Goal: Task Accomplishment & Management: Use online tool/utility

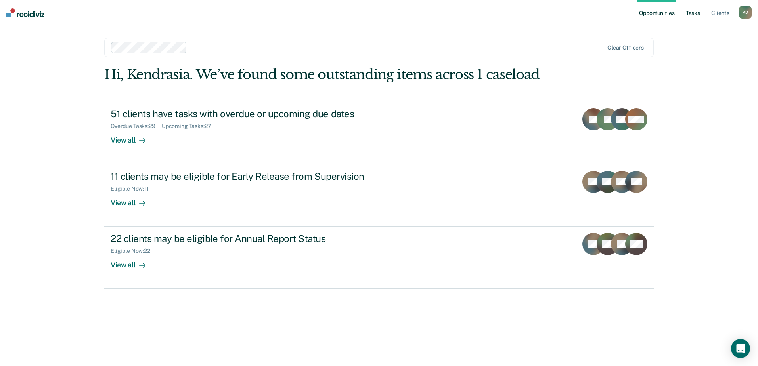
click at [695, 16] on link "Tasks" at bounding box center [692, 12] width 17 height 25
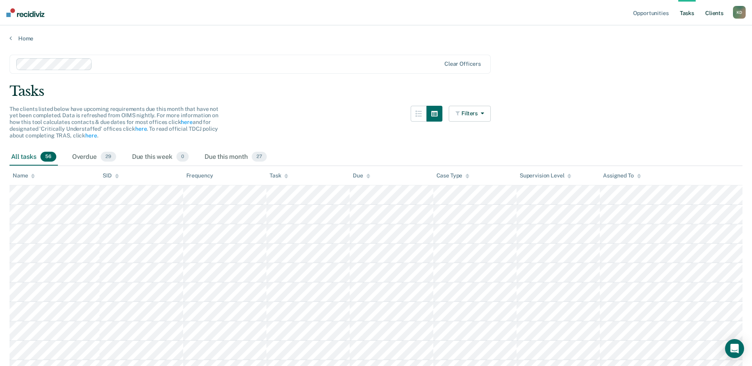
click at [713, 13] on link "Client s" at bounding box center [714, 12] width 21 height 25
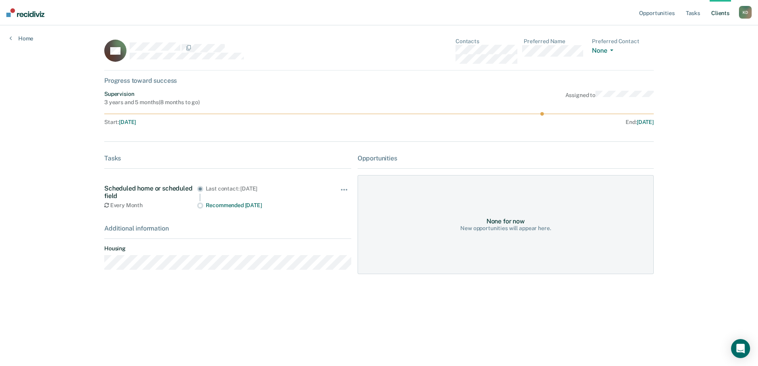
click at [501, 226] on div "New opportunities will appear here." at bounding box center [505, 228] width 90 height 7
click at [540, 115] on icon at bounding box center [379, 114] width 550 height 4
click at [542, 115] on circle at bounding box center [542, 114] width 4 height 4
click at [124, 48] on icon at bounding box center [125, 50] width 30 height 35
click at [741, 349] on icon "Open Intercom Messenger" at bounding box center [740, 349] width 9 height 10
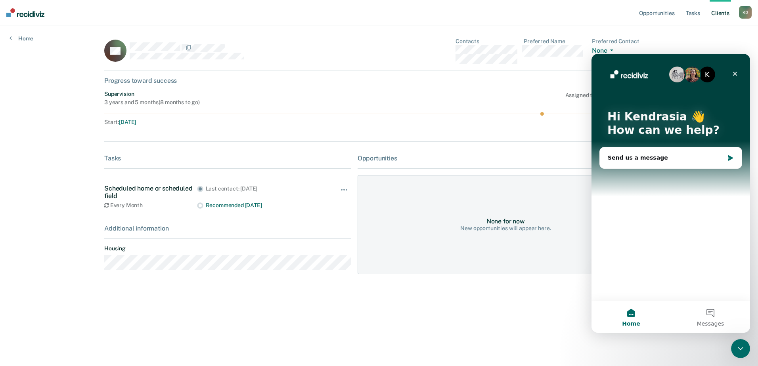
click at [741, 349] on icon "Close Intercom Messenger" at bounding box center [741, 349] width 10 height 10
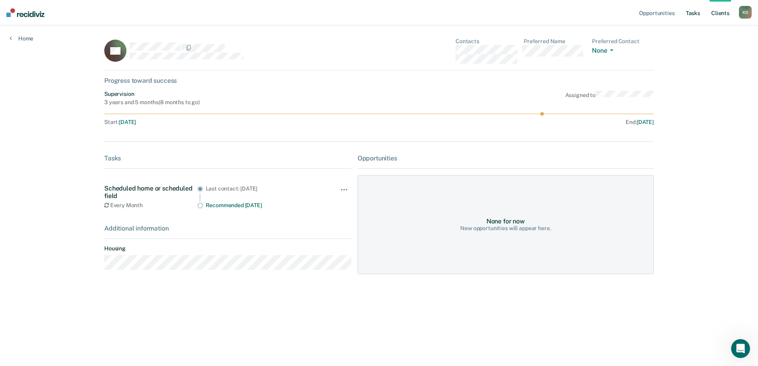
click at [699, 13] on link "Tasks" at bounding box center [692, 12] width 17 height 25
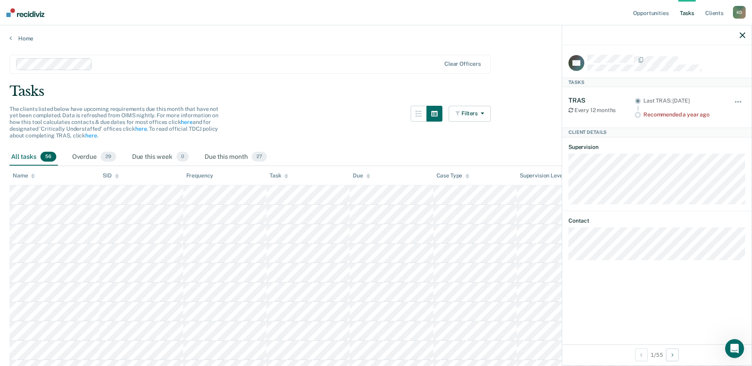
click at [741, 98] on div "Hide from tasks list for... 7 days 30 days 90 days" at bounding box center [738, 107] width 13 height 21
click at [741, 103] on button "button" at bounding box center [738, 106] width 13 height 13
click at [744, 34] on icon "button" at bounding box center [743, 36] width 6 height 6
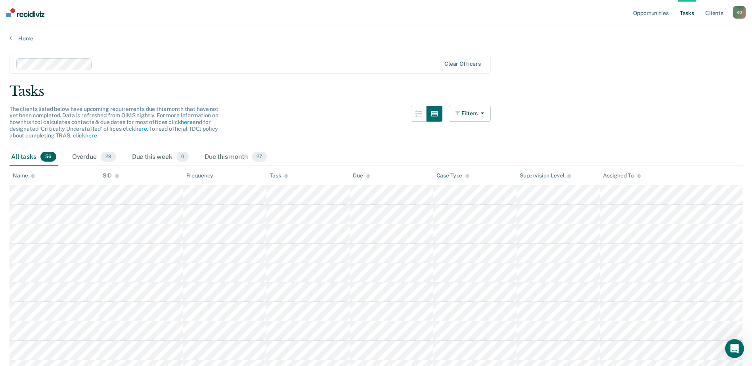
click at [480, 59] on div "Clear officers" at bounding box center [250, 64] width 481 height 19
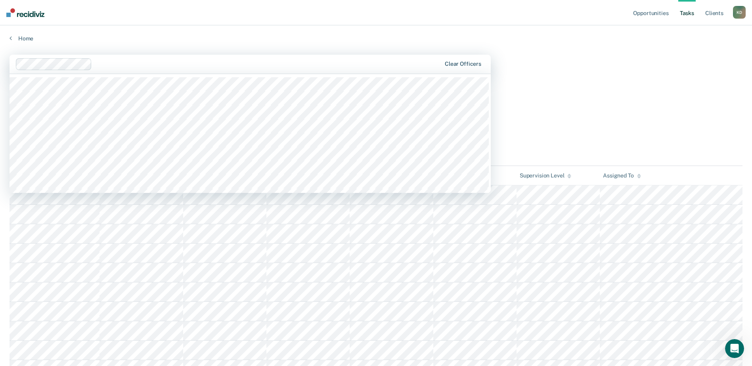
click at [479, 61] on div "Clear officers" at bounding box center [463, 64] width 36 height 7
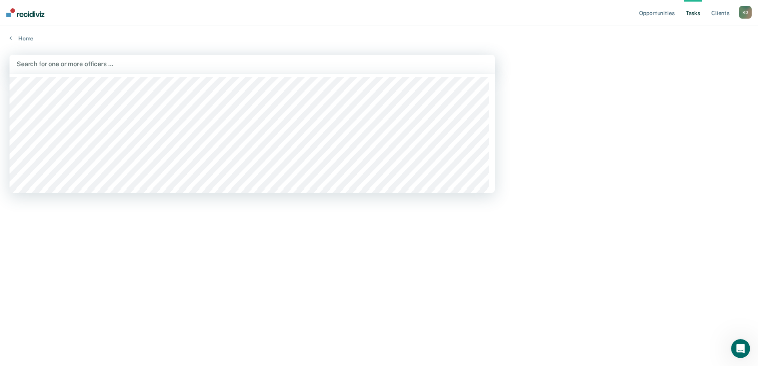
click at [526, 147] on div "Tasks Search for officers above to review clients who have upcoming or overdue …" at bounding box center [294, 132] width 569 height 31
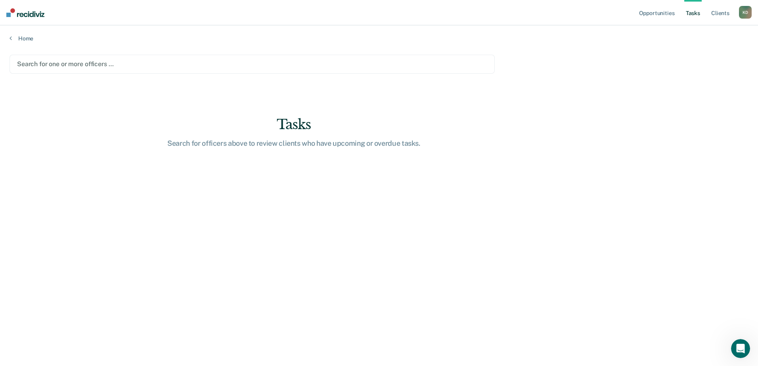
click at [29, 14] on img at bounding box center [25, 12] width 38 height 9
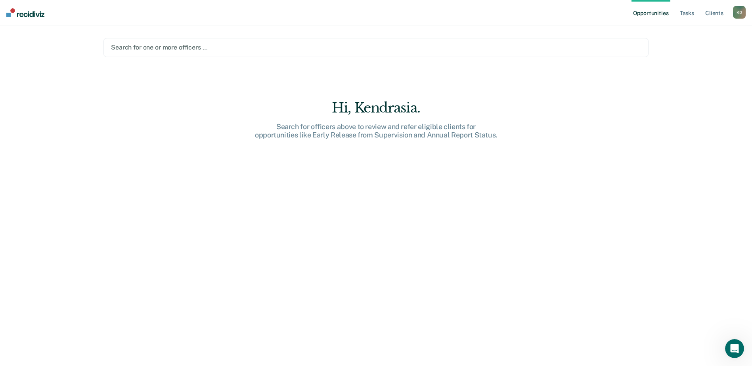
click at [237, 49] on div at bounding box center [376, 47] width 530 height 9
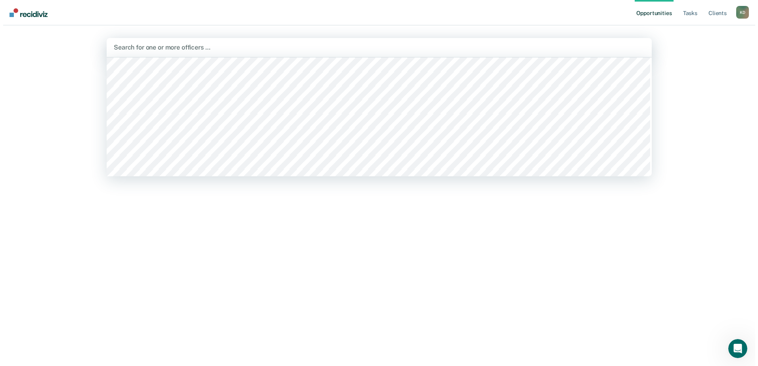
scroll to position [198, 0]
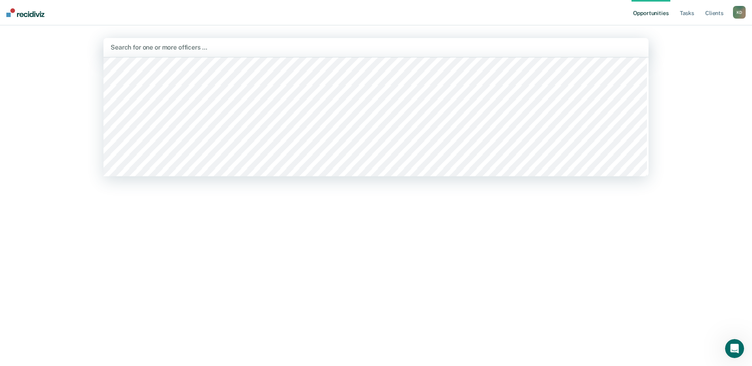
click at [721, 78] on div "Opportunities Tasks Client s Kendrasia Durousseau K D Profile How it works Log …" at bounding box center [376, 183] width 752 height 366
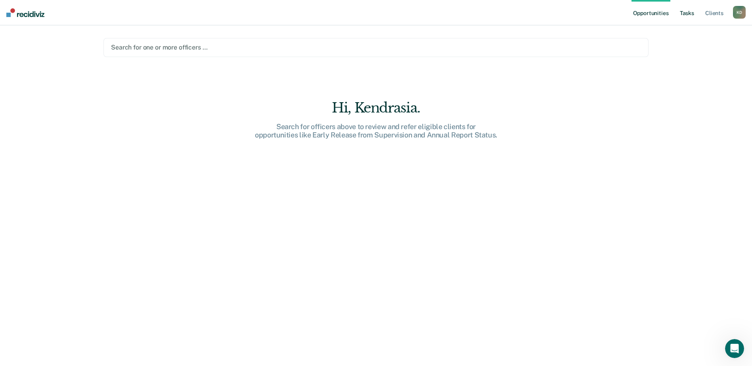
click at [686, 13] on link "Tasks" at bounding box center [686, 12] width 17 height 25
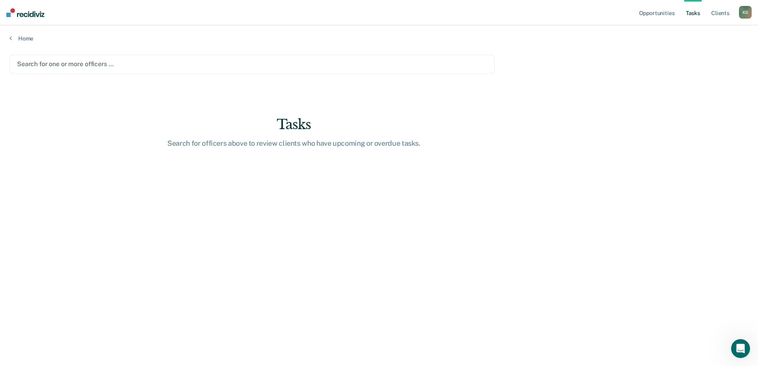
click at [707, 14] on ul "Opportunities Tasks Client s" at bounding box center [688, 12] width 101 height 25
click at [718, 14] on link "Client s" at bounding box center [720, 12] width 21 height 25
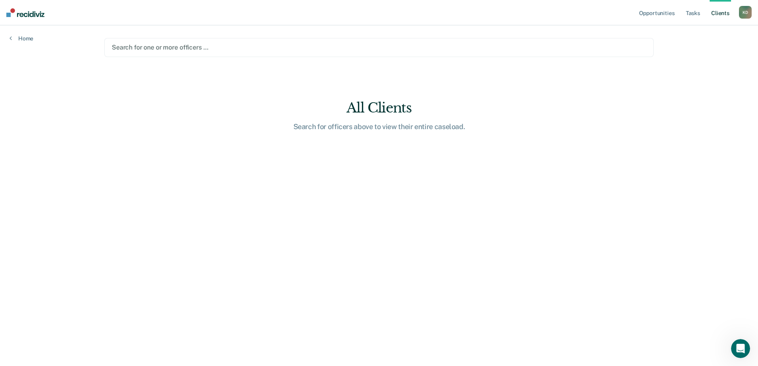
click at [393, 44] on div at bounding box center [379, 47] width 534 height 9
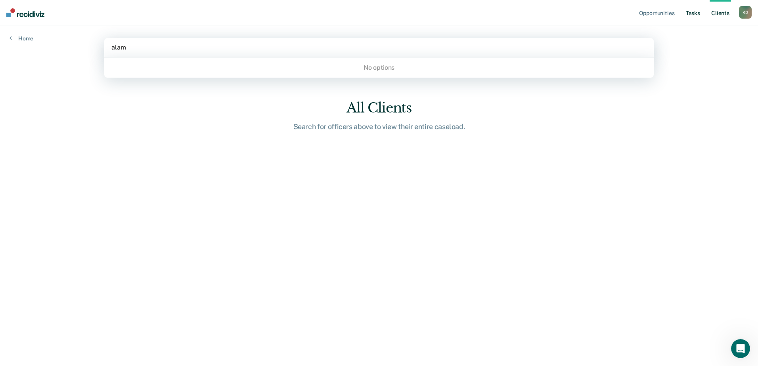
type input "alam"
click at [696, 15] on link "Tasks" at bounding box center [692, 12] width 17 height 25
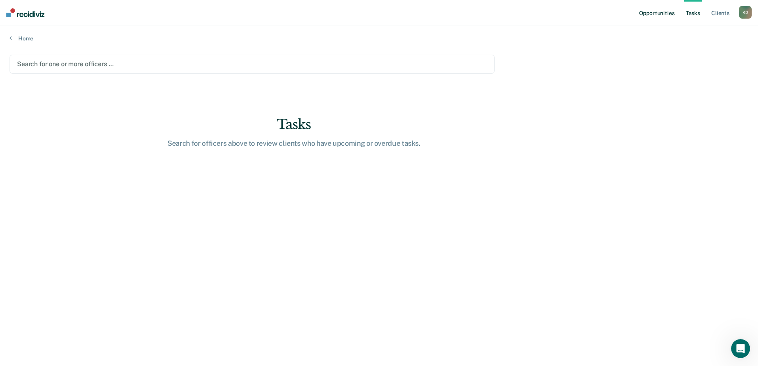
click at [663, 11] on link "Opportunities" at bounding box center [657, 12] width 38 height 25
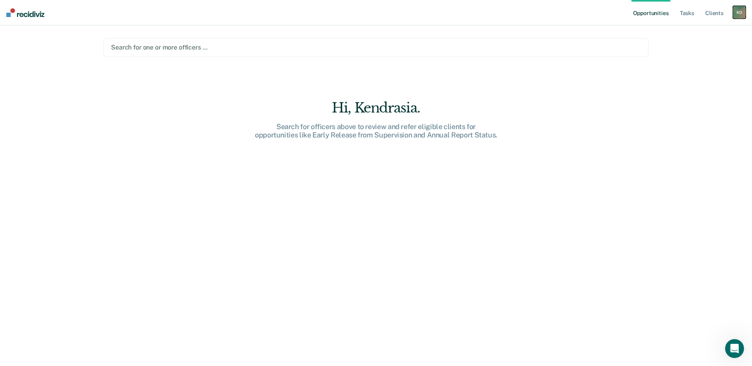
click at [733, 17] on div "Kendrasia Durousseau K D" at bounding box center [739, 12] width 13 height 13
click at [721, 16] on link "Client s" at bounding box center [714, 12] width 21 height 25
click at [691, 14] on link "Tasks" at bounding box center [686, 12] width 17 height 25
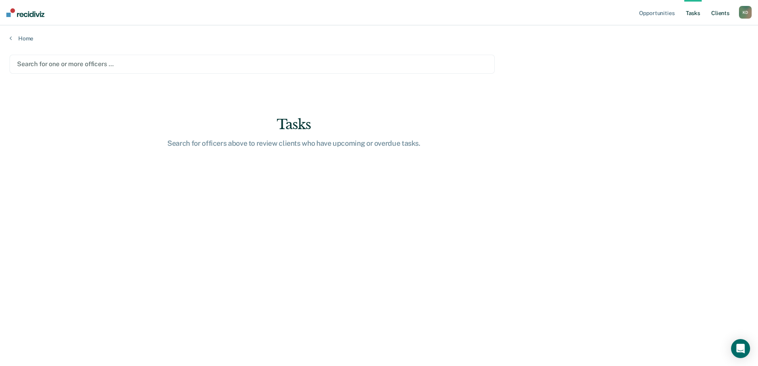
click at [716, 12] on link "Client s" at bounding box center [720, 12] width 21 height 25
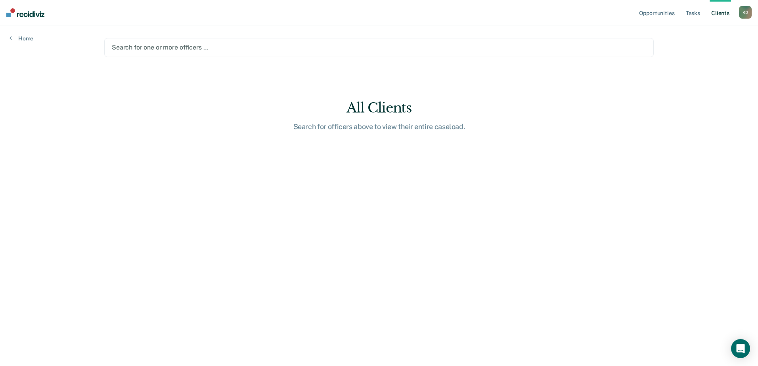
click at [739, 12] on ul "Opportunities Tasks Client s" at bounding box center [688, 12] width 101 height 25
click at [744, 14] on div "K D" at bounding box center [745, 12] width 13 height 13
click at [696, 33] on link "Profile" at bounding box center [714, 32] width 64 height 7
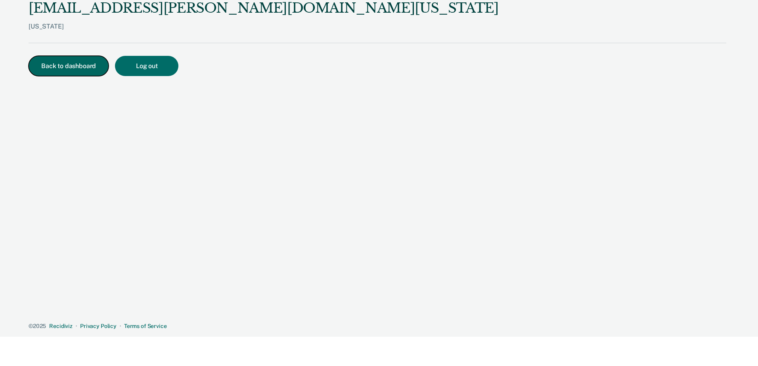
click at [65, 59] on button "Back to dashboard" at bounding box center [69, 66] width 80 height 20
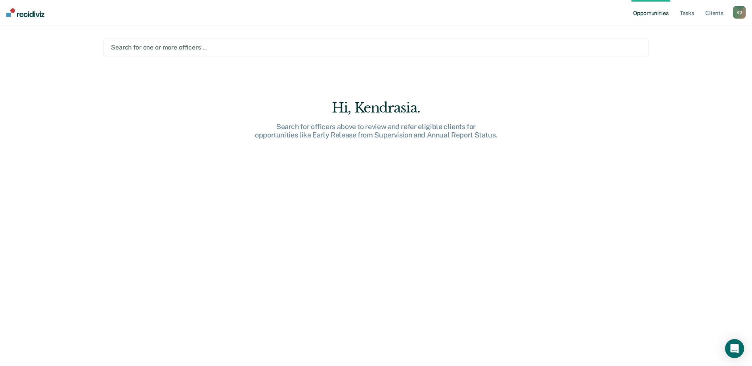
click at [184, 38] on main "Search for one or more officers … Hi, Kendrasia. Search for officers above to r…" at bounding box center [376, 186] width 564 height 322
click at [181, 46] on div at bounding box center [376, 47] width 530 height 9
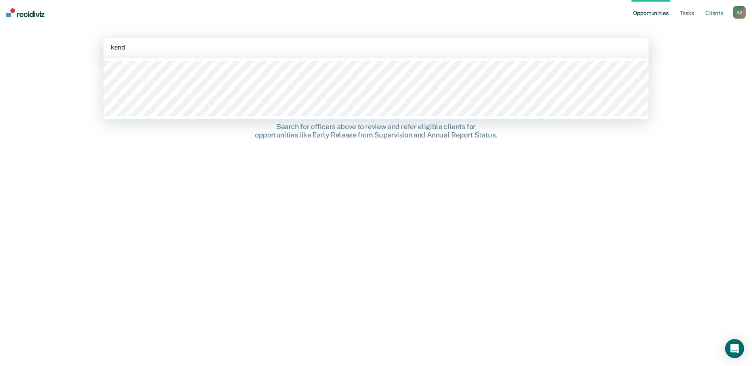
type input "kendr"
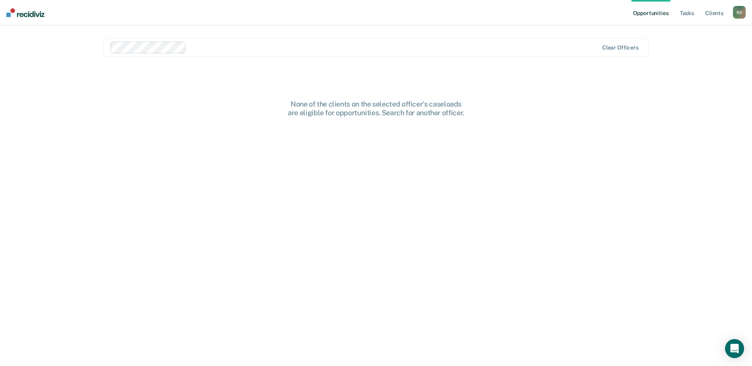
click at [470, 96] on main "option Kendrasia Durousseau, selected. Clear officers None of the clients on th…" at bounding box center [376, 186] width 564 height 322
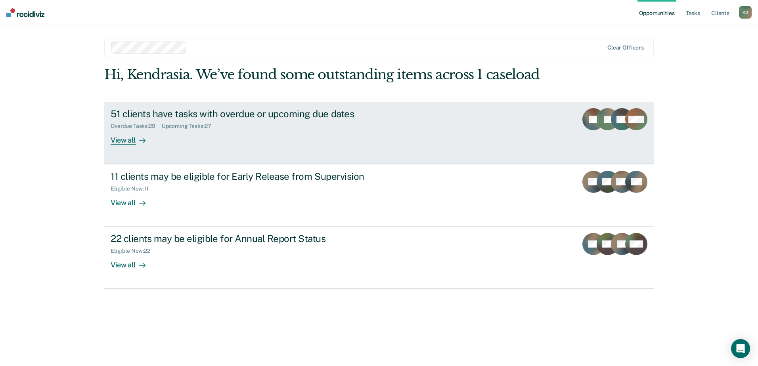
click at [137, 144] on div at bounding box center [141, 140] width 10 height 9
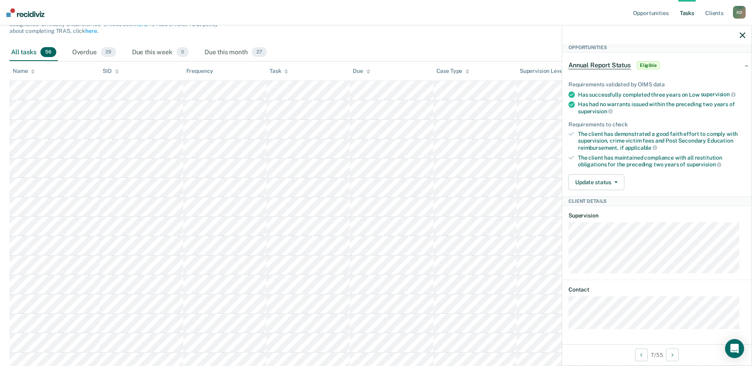
scroll to position [119, 0]
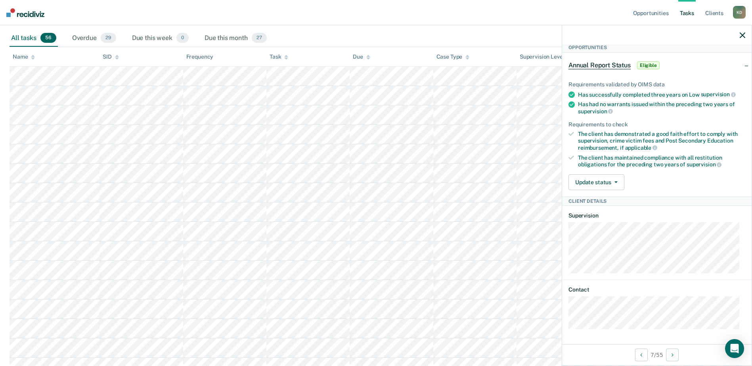
click at [739, 33] on div at bounding box center [657, 35] width 190 height 20
click at [742, 34] on icon "button" at bounding box center [743, 36] width 6 height 6
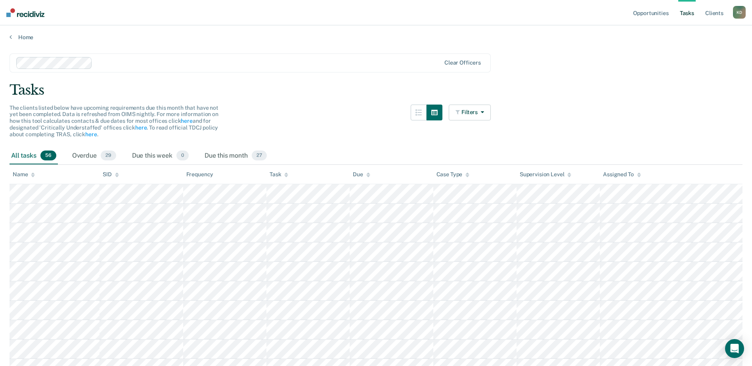
scroll to position [0, 0]
click at [20, 30] on div "Home" at bounding box center [376, 33] width 752 height 17
click at [22, 35] on link "Home" at bounding box center [376, 38] width 733 height 7
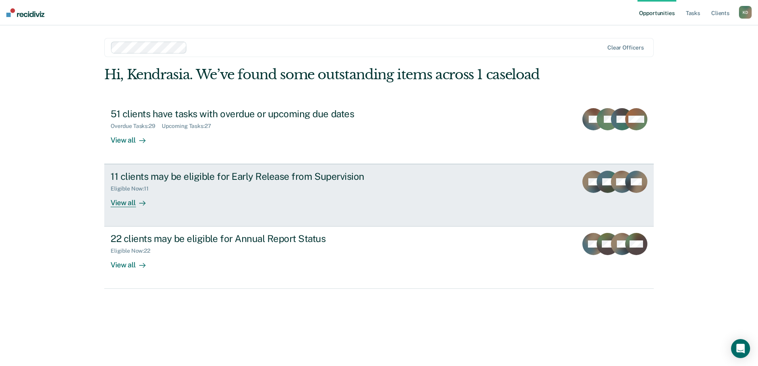
click at [229, 188] on div "Eligible Now : 11" at bounding box center [250, 187] width 278 height 10
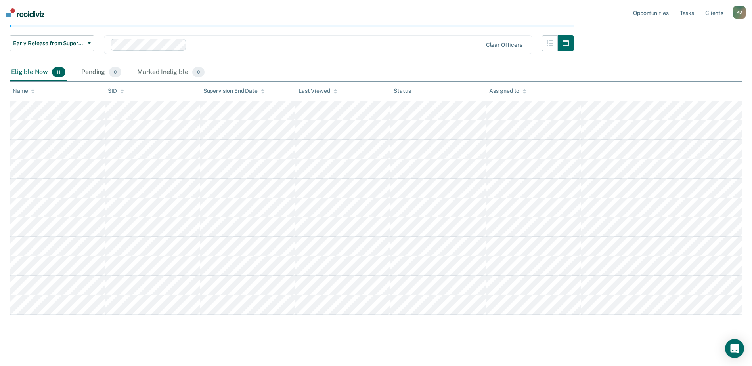
scroll to position [105, 0]
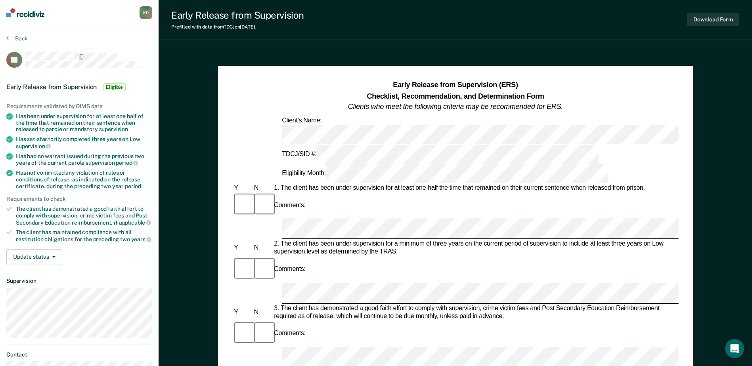
click at [332, 192] on div "Comments:" at bounding box center [455, 205] width 446 height 27
click at [647, 192] on div "Comments:" at bounding box center [455, 205] width 446 height 27
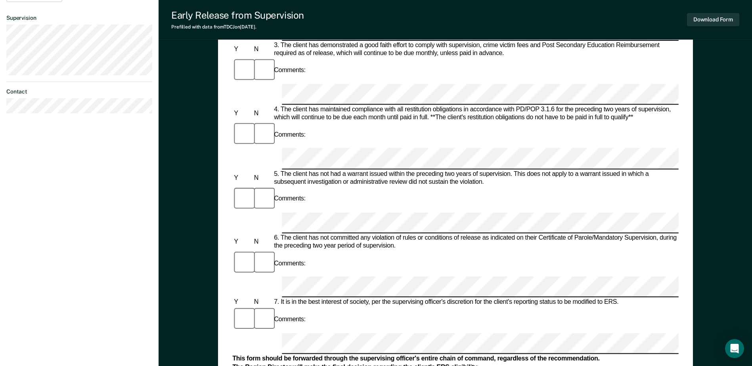
scroll to position [278, 0]
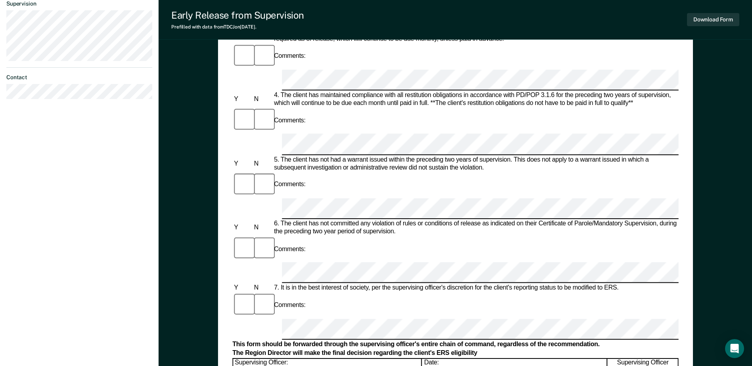
click at [430, 292] on div "Comments:" at bounding box center [455, 305] width 446 height 27
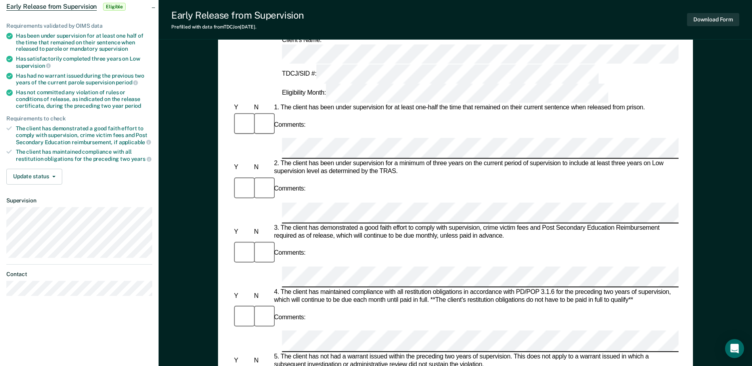
scroll to position [23, 0]
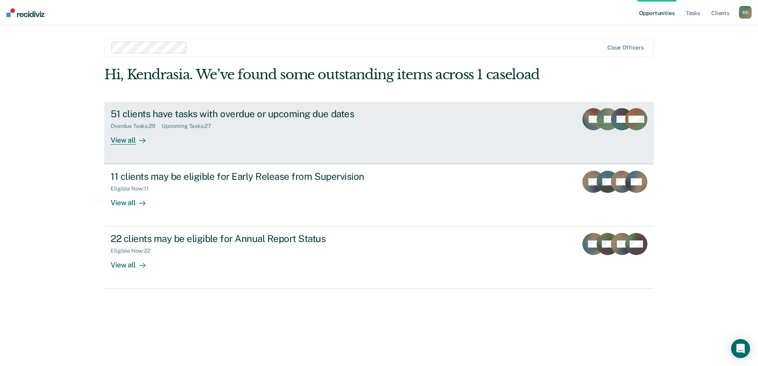
click at [227, 124] on div "Overdue Tasks : 29 Upcoming Tasks : 27" at bounding box center [250, 125] width 278 height 10
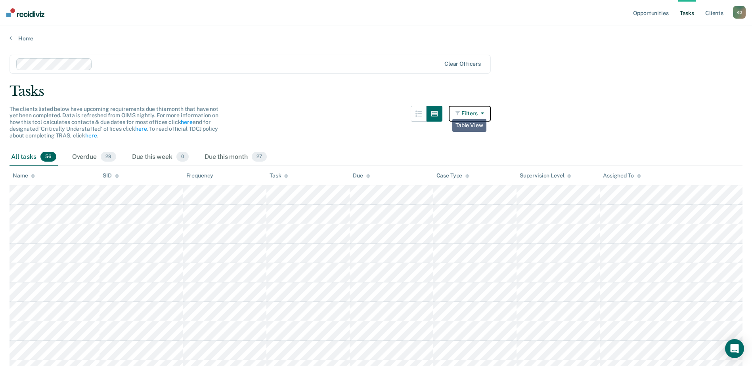
click at [465, 109] on button "Filters" at bounding box center [470, 114] width 42 height 16
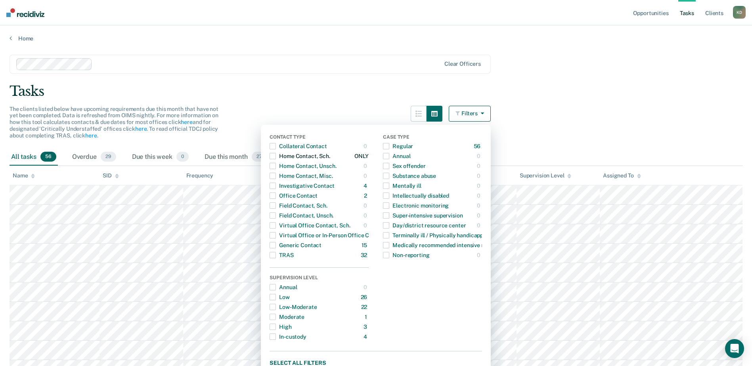
click at [276, 157] on span "button" at bounding box center [273, 156] width 6 height 6
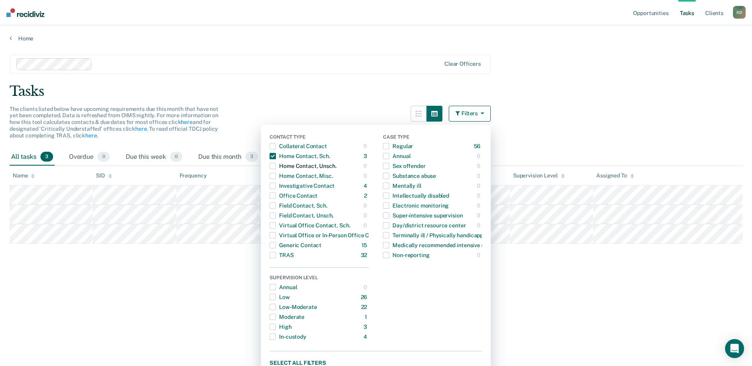
click at [276, 162] on div "button" at bounding box center [273, 166] width 6 height 13
click at [276, 195] on span "button" at bounding box center [273, 196] width 6 height 6
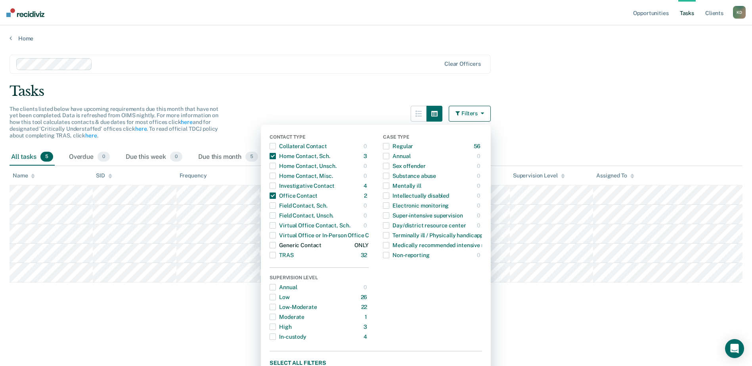
click at [276, 244] on span "button" at bounding box center [273, 245] width 6 height 6
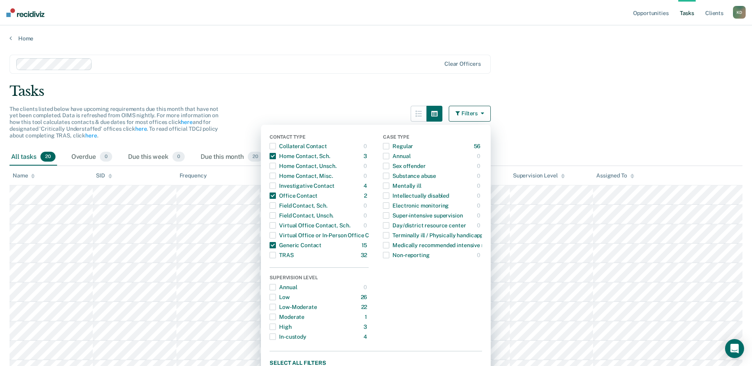
click at [299, 103] on main "Clear officers Tasks The clients listed below have upcoming requirements due th…" at bounding box center [376, 322] width 752 height 561
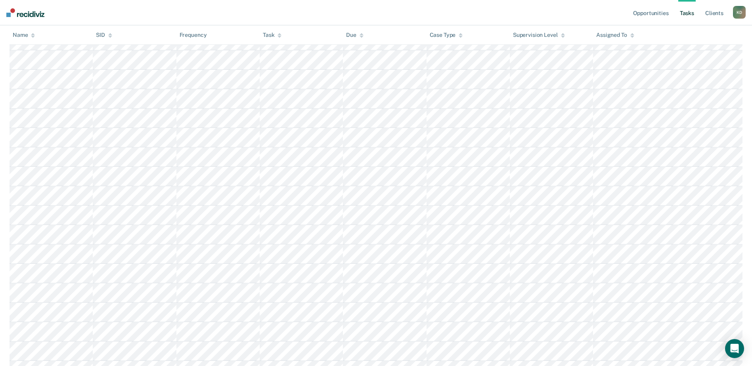
scroll to position [239, 0]
